Goal: Information Seeking & Learning: Learn about a topic

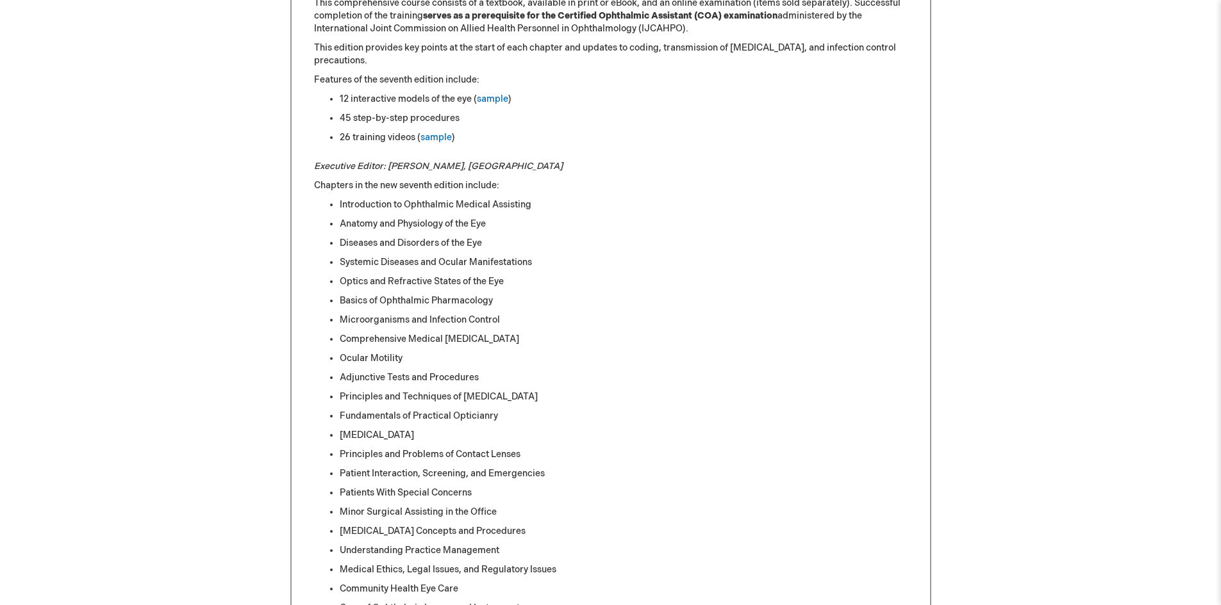
scroll to position [779, 0]
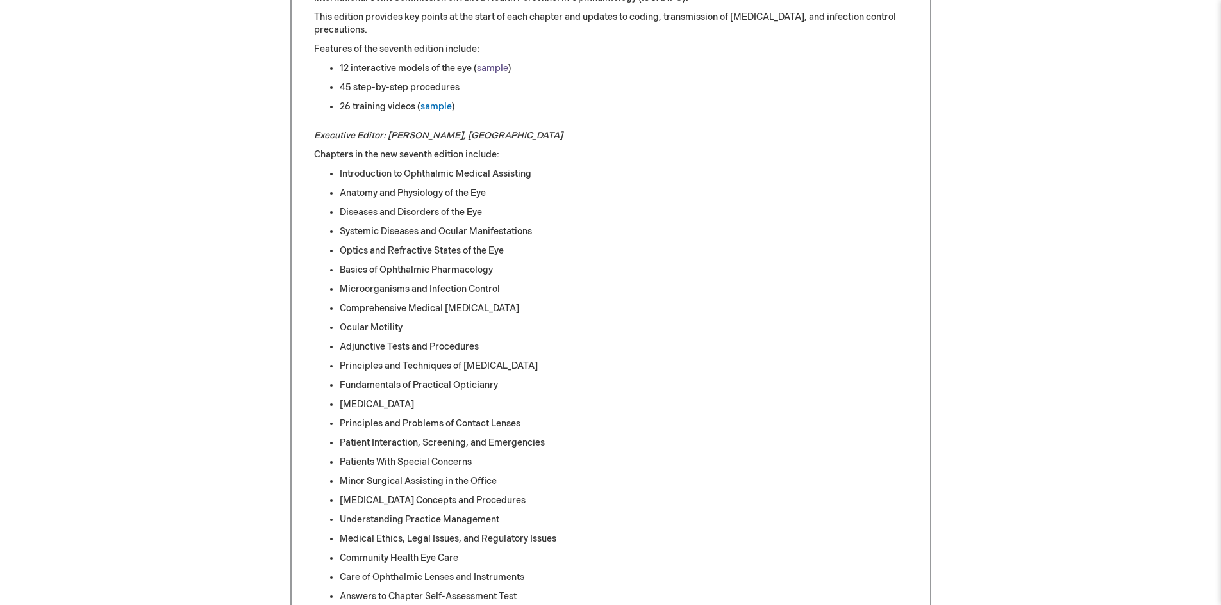
click at [497, 67] on link "sample" at bounding box center [492, 68] width 31 height 11
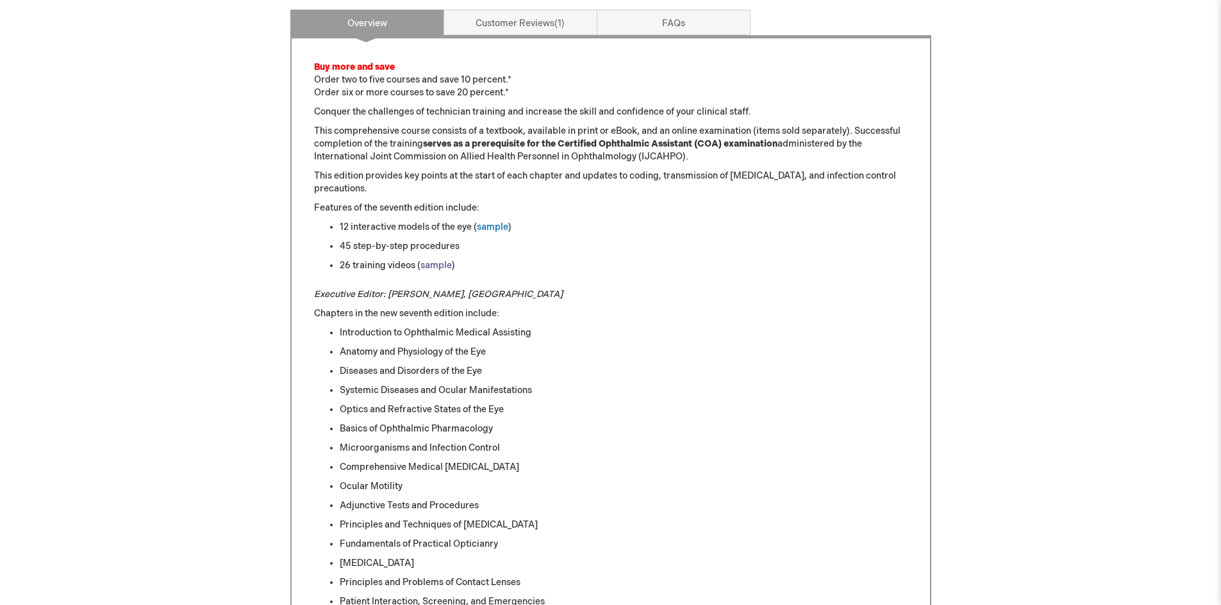
click at [436, 267] on link "sample" at bounding box center [435, 265] width 31 height 11
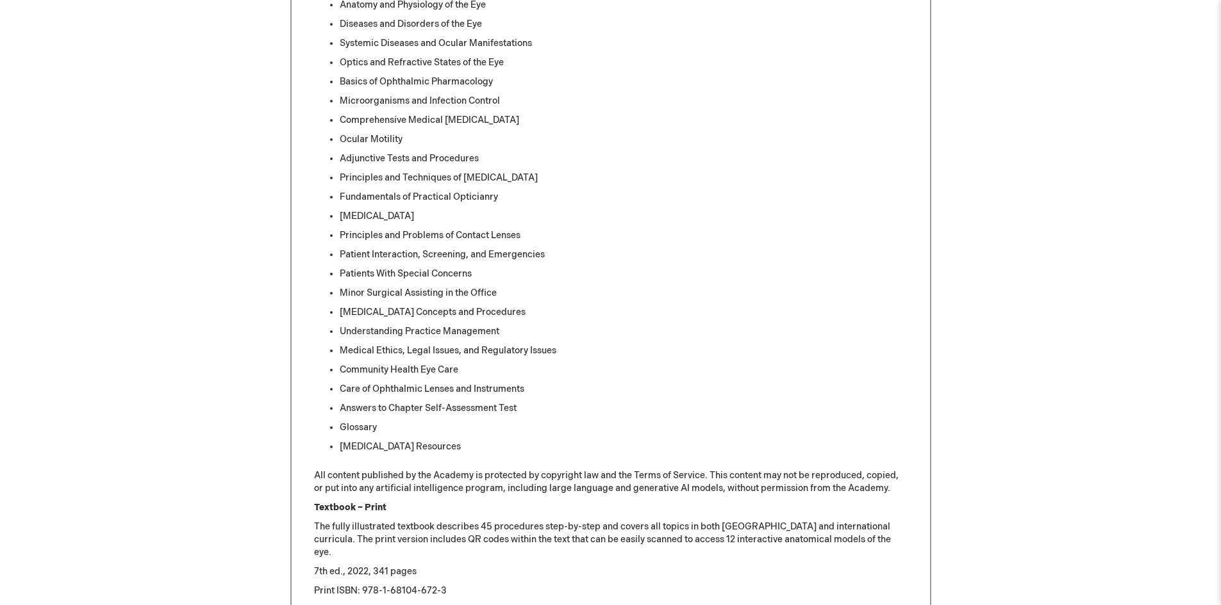
scroll to position [941, 0]
